Goal: Find specific page/section: Find specific page/section

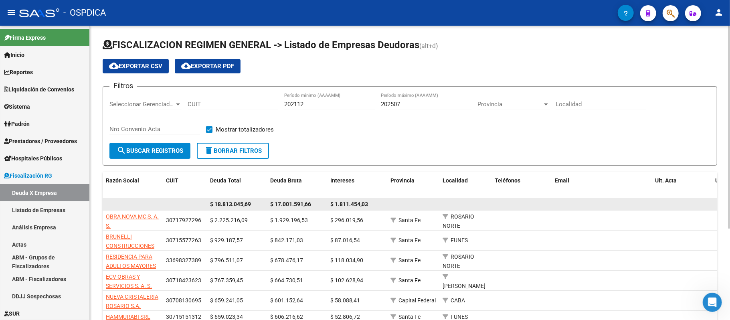
scroll to position [133, 0]
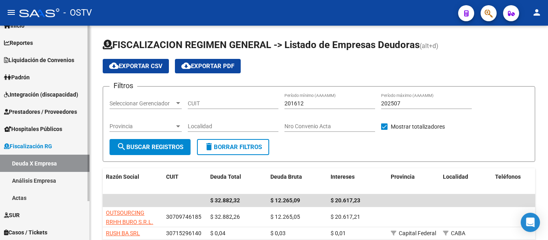
scroll to position [47, 0]
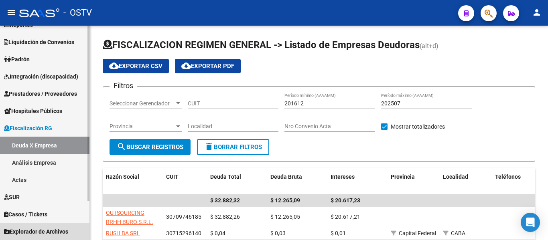
click at [46, 228] on span "Explorador de Archivos" at bounding box center [36, 231] width 64 height 9
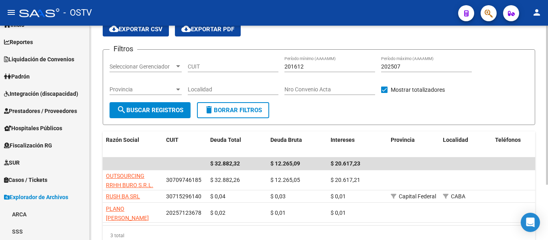
scroll to position [75, 0]
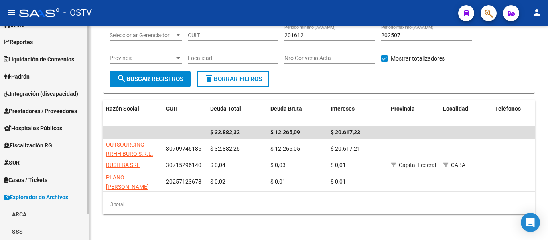
click at [47, 218] on link "ARCA" at bounding box center [44, 214] width 89 height 17
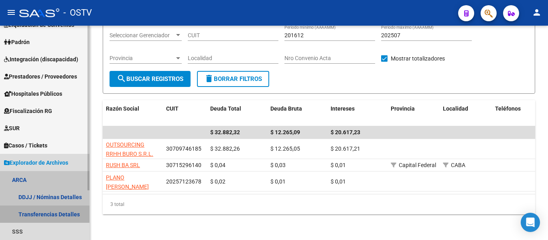
click at [64, 213] on link "Transferencias Detalles" at bounding box center [44, 214] width 89 height 17
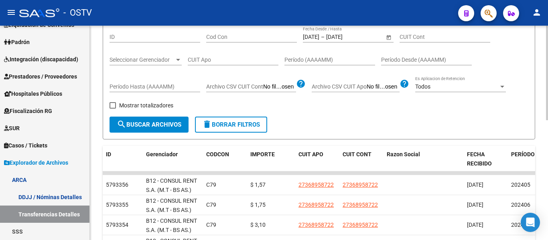
scroll to position [40, 0]
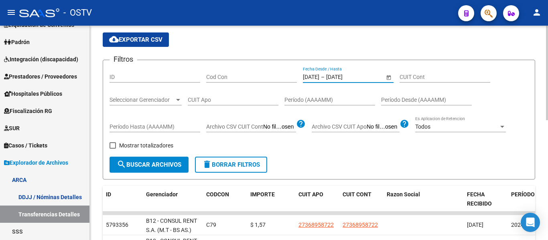
click at [313, 77] on input "[DATE]" at bounding box center [311, 77] width 16 height 7
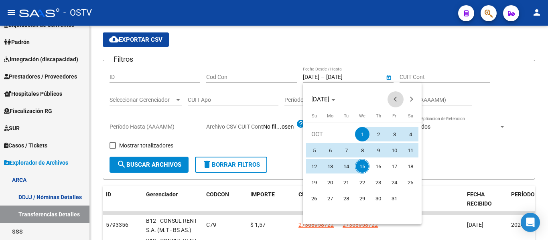
click at [399, 99] on span "Previous month" at bounding box center [395, 99] width 16 height 16
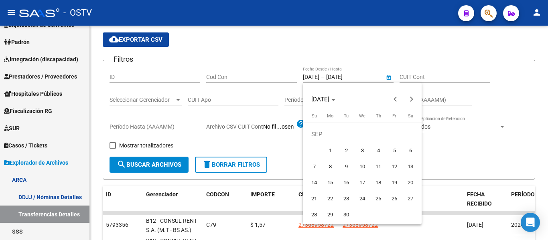
click at [330, 150] on span "1" at bounding box center [330, 150] width 14 height 14
type input "[DATE]"
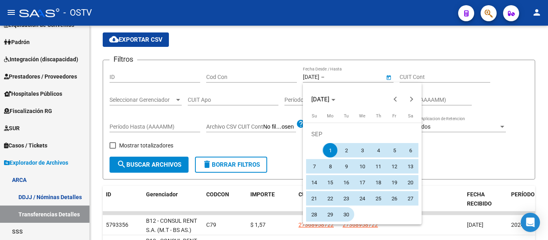
click at [345, 215] on span "30" at bounding box center [346, 214] width 14 height 14
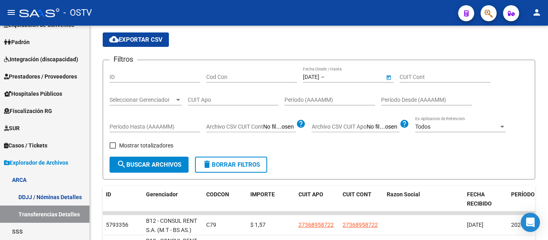
type input "[DATE]"
click at [234, 73] on div "Cod Con" at bounding box center [251, 75] width 91 height 16
type input "c"
type input "c14"
click at [317, 101] on input "Período (AAAAMM)" at bounding box center [329, 100] width 91 height 7
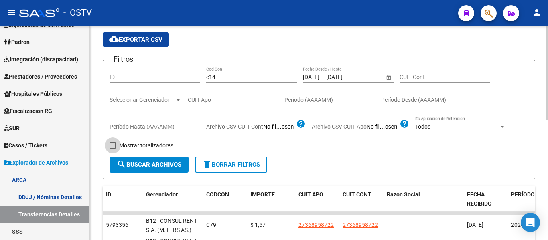
click at [144, 148] on span "Mostrar totalizadores" at bounding box center [146, 146] width 54 height 10
click at [113, 149] on input "Mostrar totalizadores" at bounding box center [112, 149] width 0 height 0
checkbox input "true"
click at [146, 162] on span "search Buscar Archivos" at bounding box center [149, 164] width 65 height 7
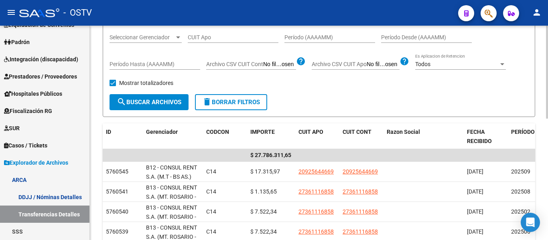
scroll to position [120, 0]
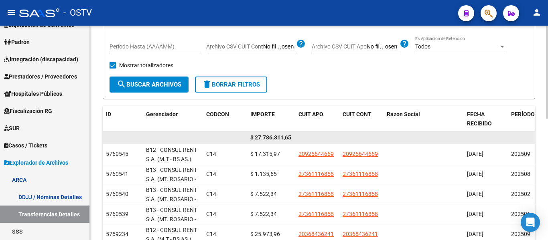
drag, startPoint x: 244, startPoint y: 136, endPoint x: 296, endPoint y: 134, distance: 51.8
click at [296, 134] on div "$ 27.786.311,65" at bounding box center [392, 138] width 578 height 13
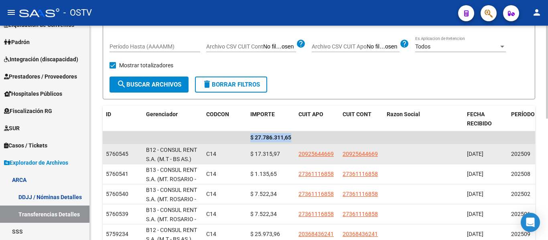
drag, startPoint x: 290, startPoint y: 137, endPoint x: 244, endPoint y: 164, distance: 53.0
click at [245, 141] on div "$ 27.786.311,65" at bounding box center [392, 138] width 578 height 13
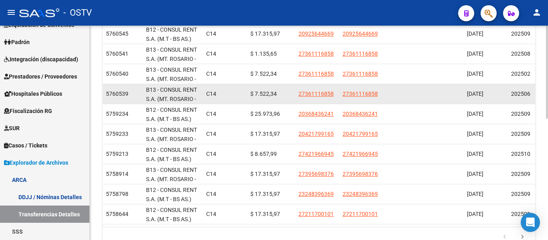
scroll to position [160, 0]
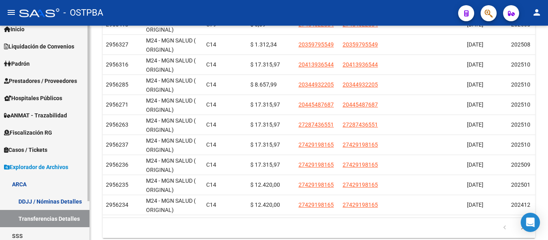
scroll to position [47, 0]
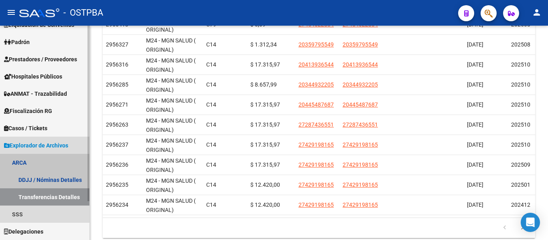
click at [60, 196] on link "Transferencias Detalles" at bounding box center [44, 197] width 89 height 17
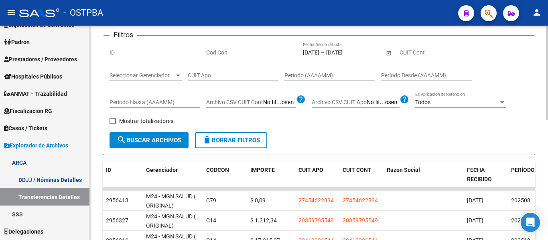
scroll to position [0, 0]
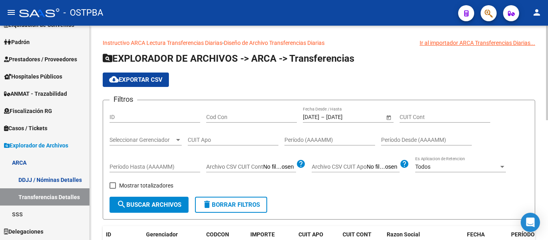
click at [338, 112] on div "[DATE] [DATE] – [DATE] [DATE] Fecha Desde / Hasta" at bounding box center [343, 115] width 81 height 16
click at [333, 115] on div "[DATE] [DATE] – [DATE] [DATE]" at bounding box center [343, 117] width 81 height 7
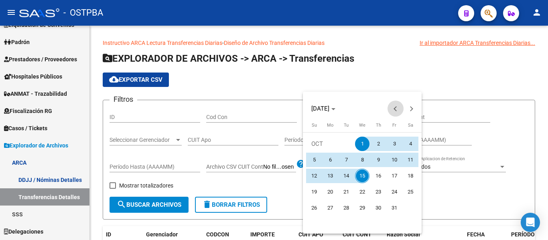
click at [393, 106] on span "Previous month" at bounding box center [395, 109] width 16 height 16
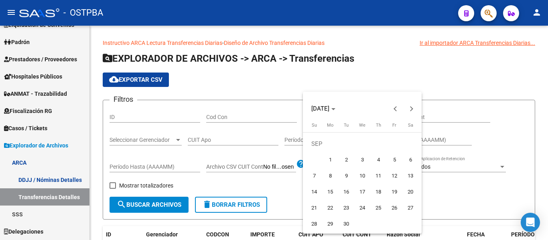
drag, startPoint x: 333, startPoint y: 161, endPoint x: 332, endPoint y: 165, distance: 4.1
click at [332, 161] on span "1" at bounding box center [330, 160] width 14 height 14
type input "[DATE]"
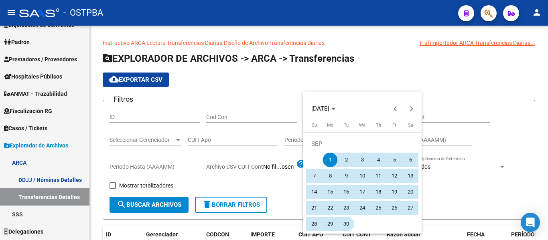
click at [348, 220] on span "30" at bounding box center [346, 224] width 14 height 14
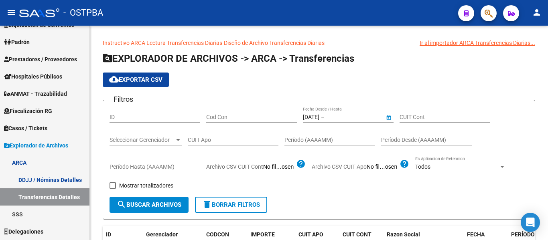
type input "[DATE]"
click at [218, 117] on input "Cod Con" at bounding box center [251, 117] width 91 height 7
type input "c14"
click at [130, 182] on span "Mostrar totalizadores" at bounding box center [146, 186] width 54 height 10
click at [113, 189] on input "Mostrar totalizadores" at bounding box center [112, 189] width 0 height 0
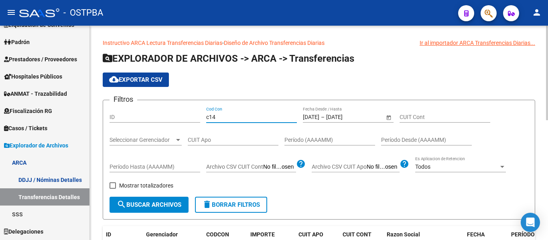
checkbox input "true"
click at [142, 205] on span "search Buscar Archivos" at bounding box center [149, 204] width 65 height 7
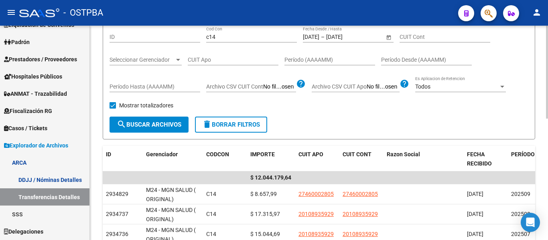
scroll to position [40, 0]
